Goal: Check status: Check status

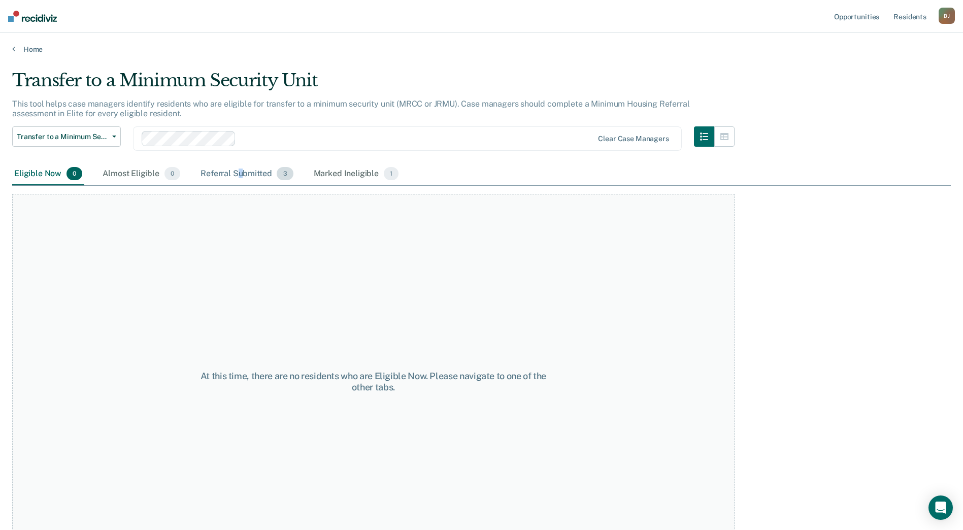
click at [240, 173] on div "Referral Submitted 3" at bounding box center [247, 174] width 96 height 22
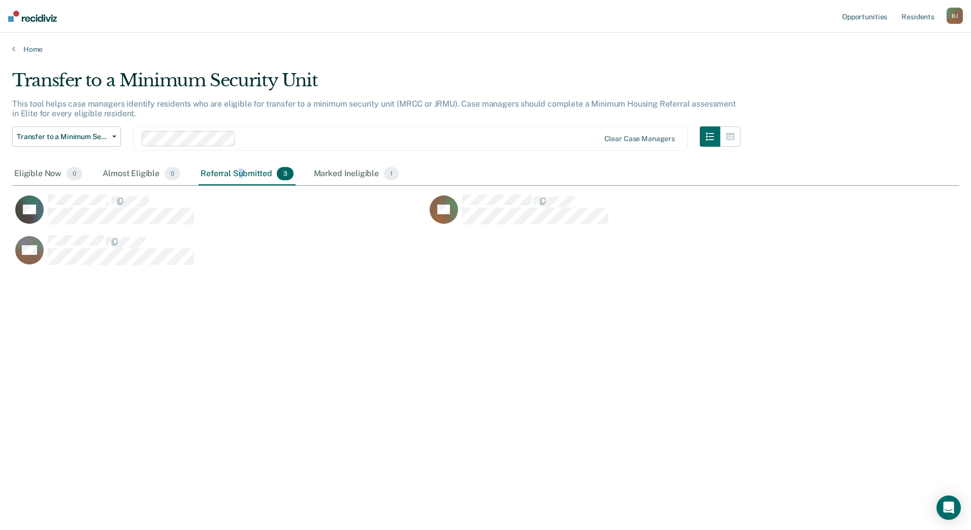
scroll to position [376, 939]
